Goal: Navigation & Orientation: Understand site structure

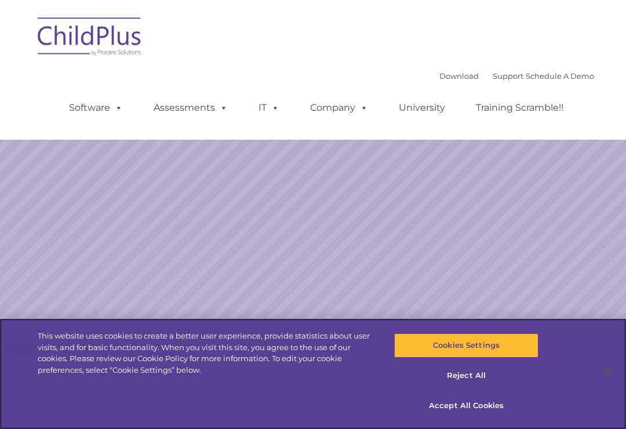
select select "MEDIUM"
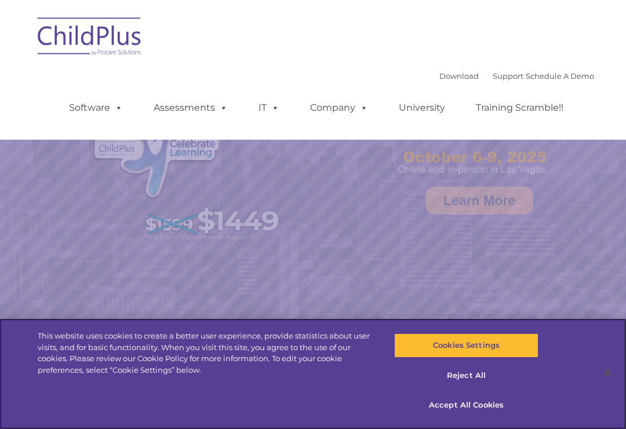
select select "MEDIUM"
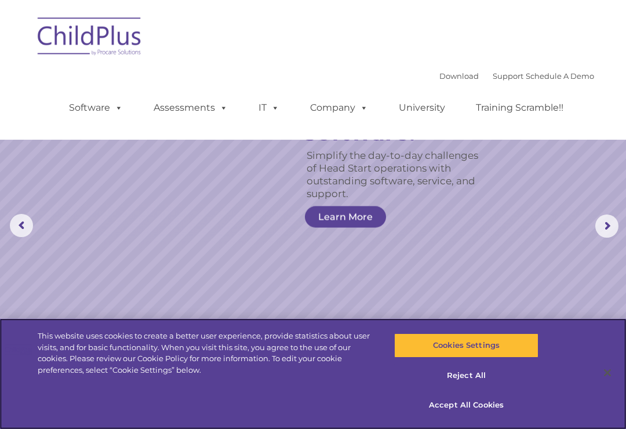
click at [504, 344] on button "Cookies Settings" at bounding box center [466, 345] width 144 height 24
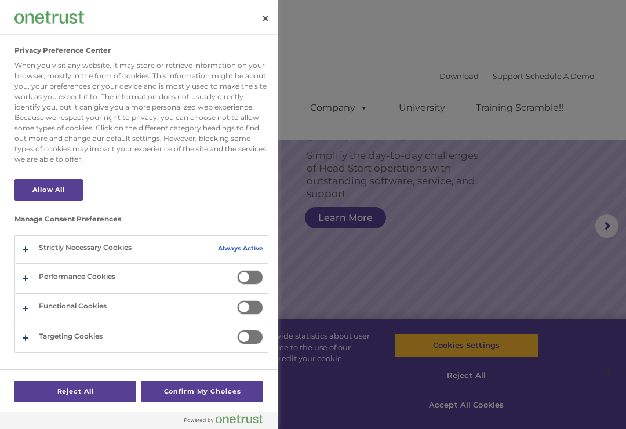
click at [272, 11] on button "Close" at bounding box center [266, 19] width 26 height 26
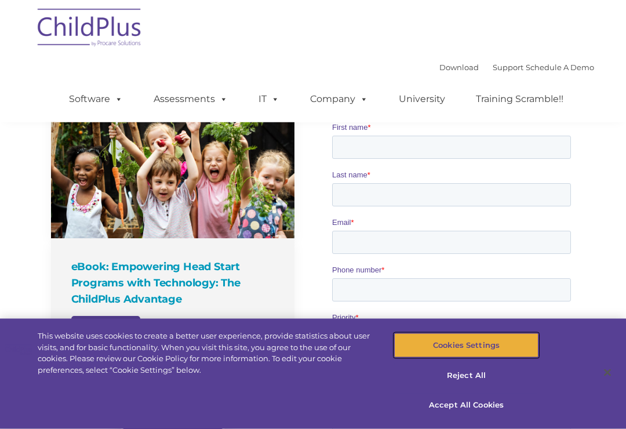
scroll to position [853, 0]
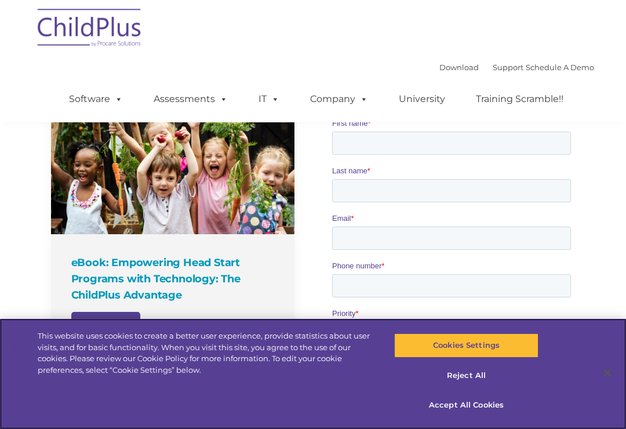
click at [502, 358] on button "Cookies Settings" at bounding box center [466, 345] width 144 height 24
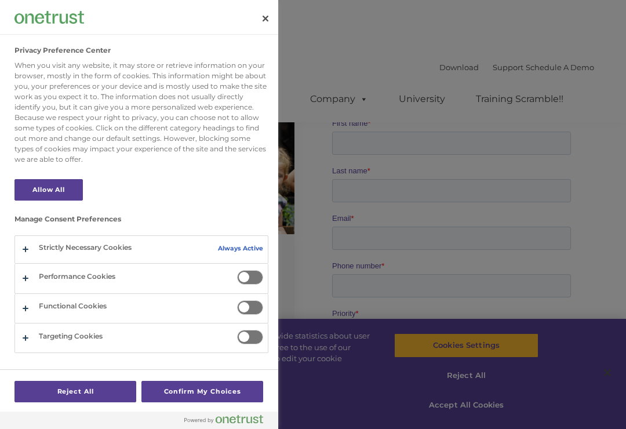
click at [267, 28] on button "Close" at bounding box center [266, 19] width 26 height 26
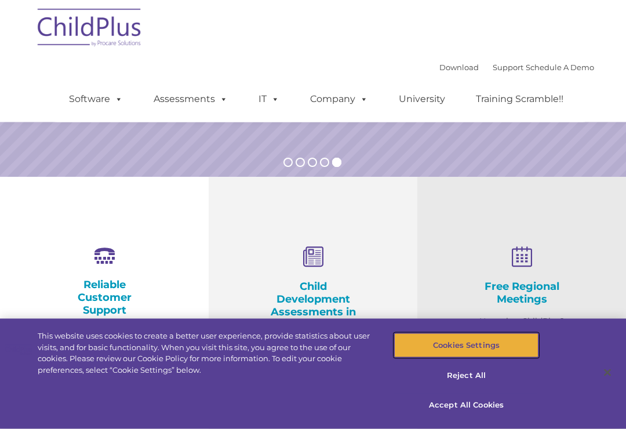
scroll to position [275, 0]
click at [114, 101] on span at bounding box center [116, 98] width 13 height 11
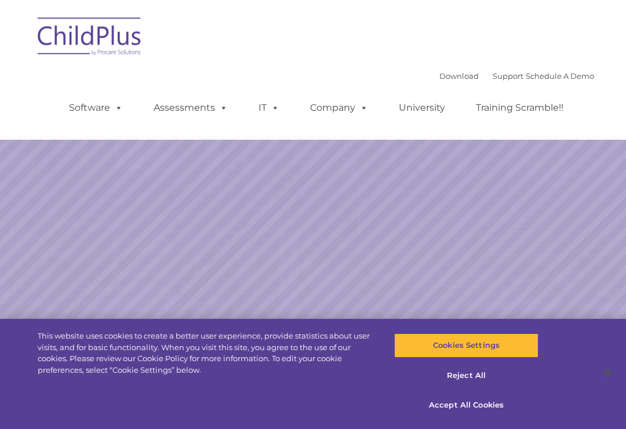
select select "MEDIUM"
